Goal: Information Seeking & Learning: Find specific fact

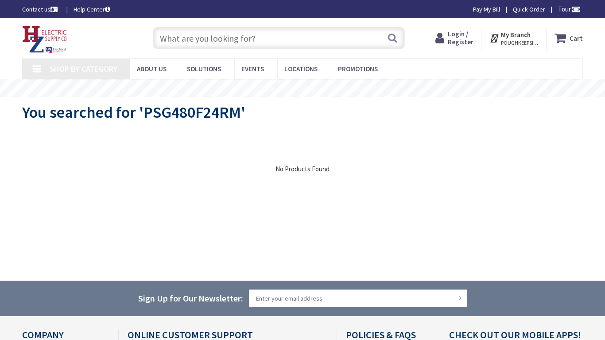
type input "Beechwood Dr, [GEOGRAPHIC_DATA], [GEOGRAPHIC_DATA]"
